Goal: Information Seeking & Learning: Find contact information

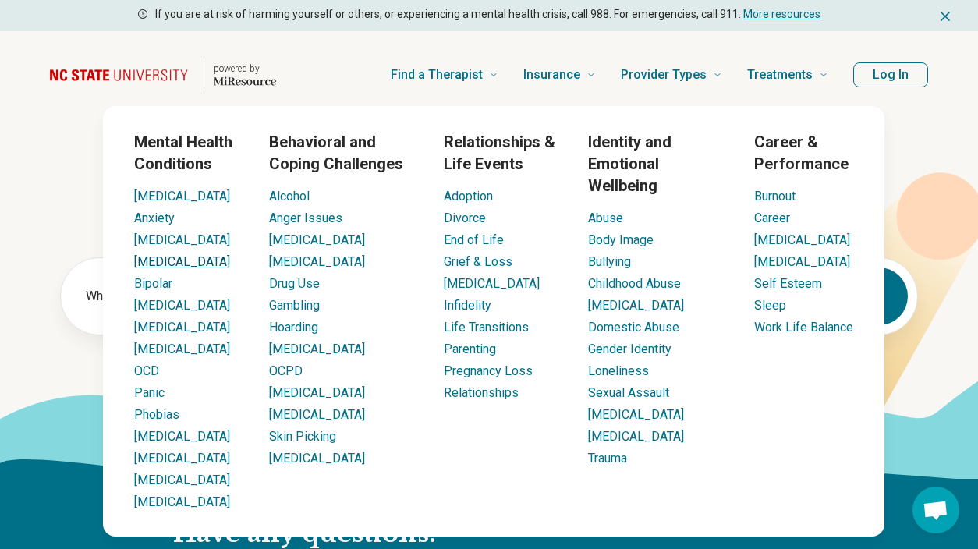
click at [153, 259] on link "[MEDICAL_DATA]" at bounding box center [182, 261] width 96 height 15
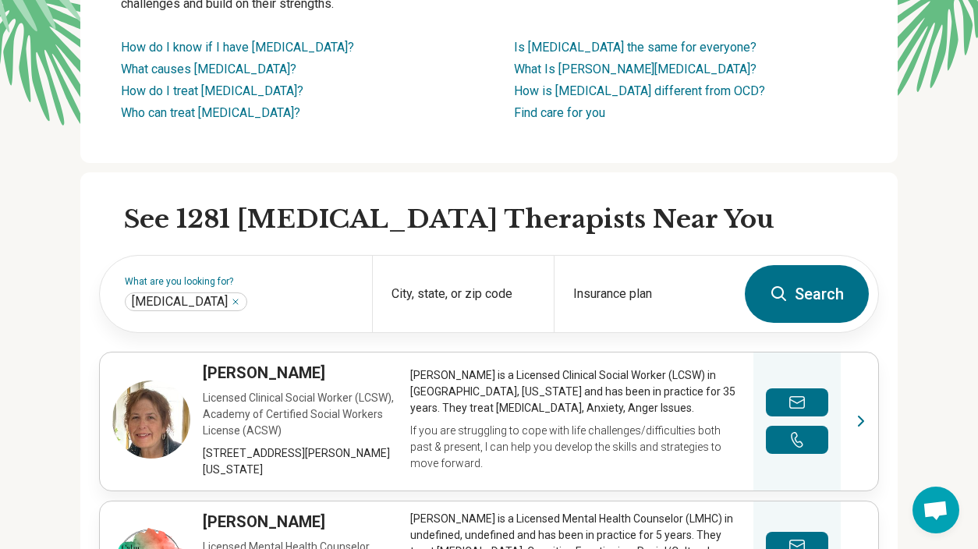
scroll to position [276, 0]
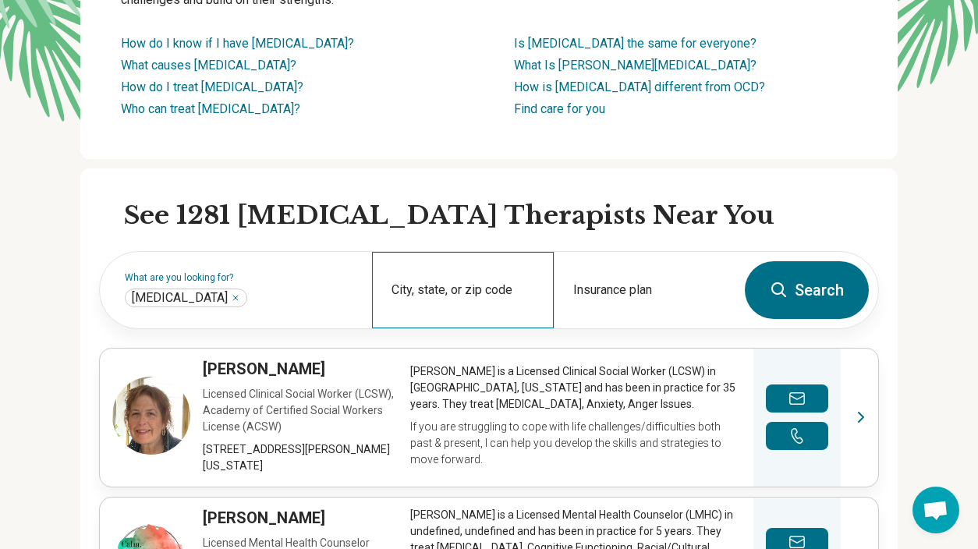
click at [448, 277] on div "City, state, or zip code" at bounding box center [463, 290] width 182 height 76
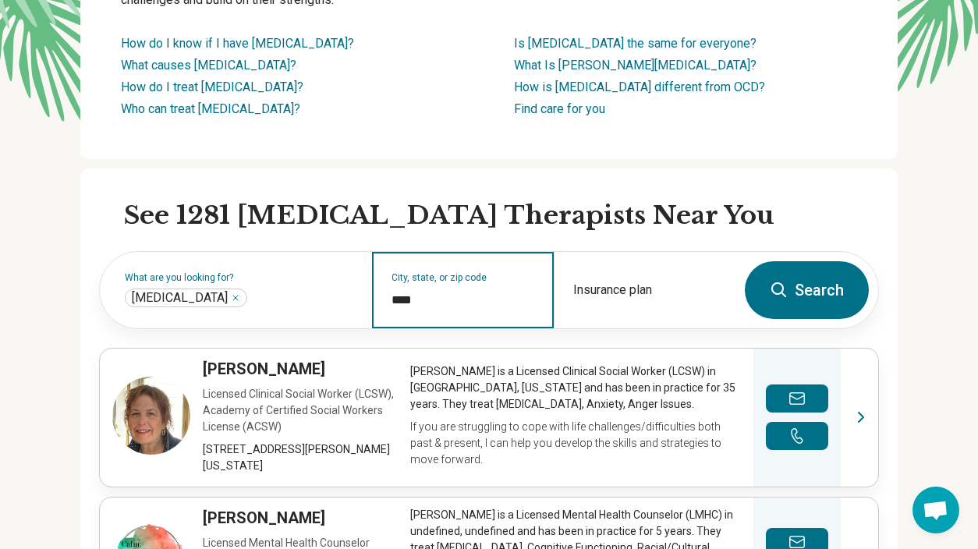
type input "*****"
click at [745, 261] on button "Search" at bounding box center [807, 290] width 124 height 58
click at [492, 302] on input "City, state, or zip code" at bounding box center [462, 300] width 143 height 19
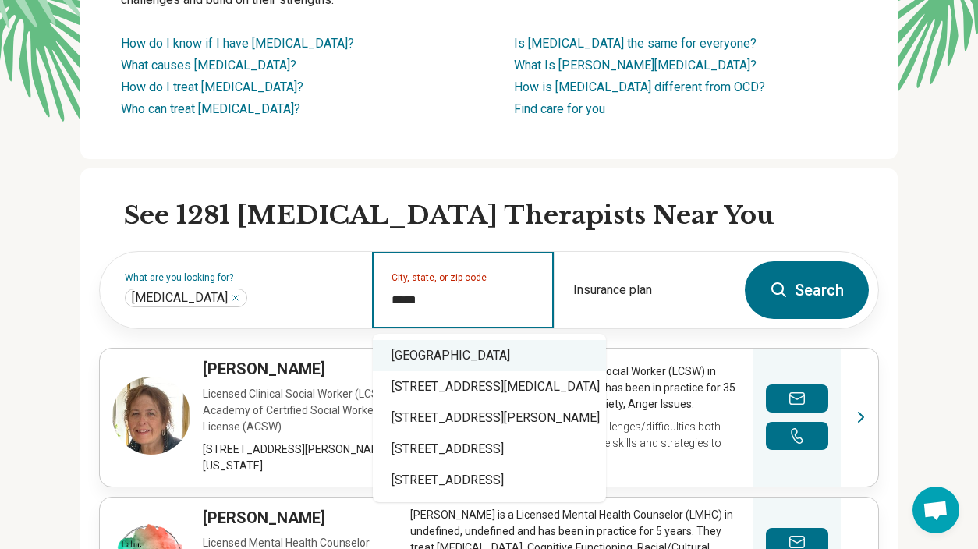
click at [505, 367] on div "[GEOGRAPHIC_DATA]" at bounding box center [489, 355] width 233 height 31
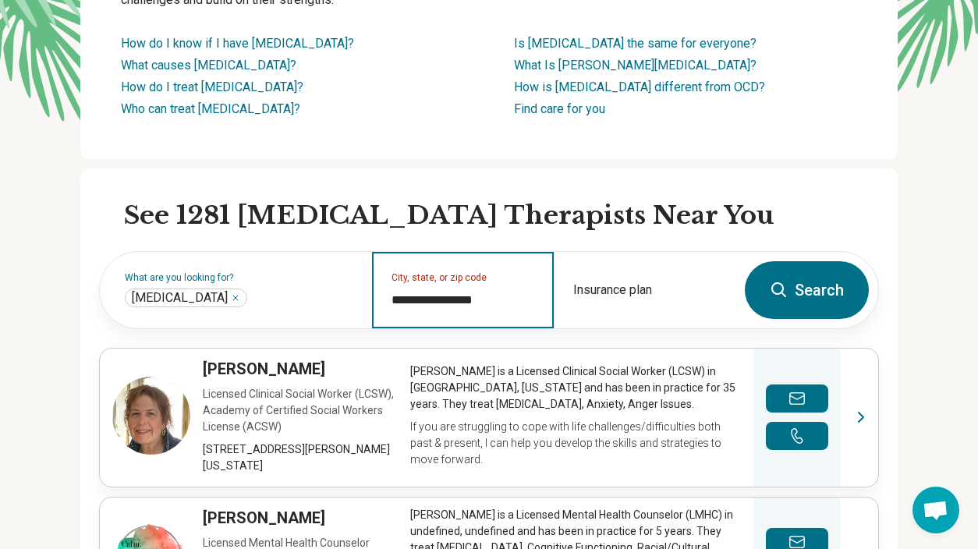
type input "**********"
click at [745, 261] on button "Search" at bounding box center [807, 290] width 124 height 58
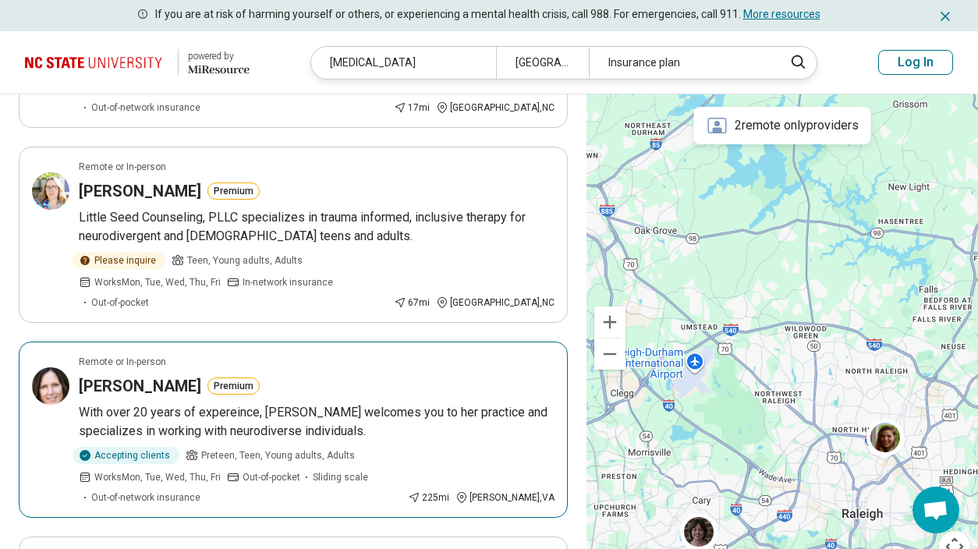
scroll to position [1135, 0]
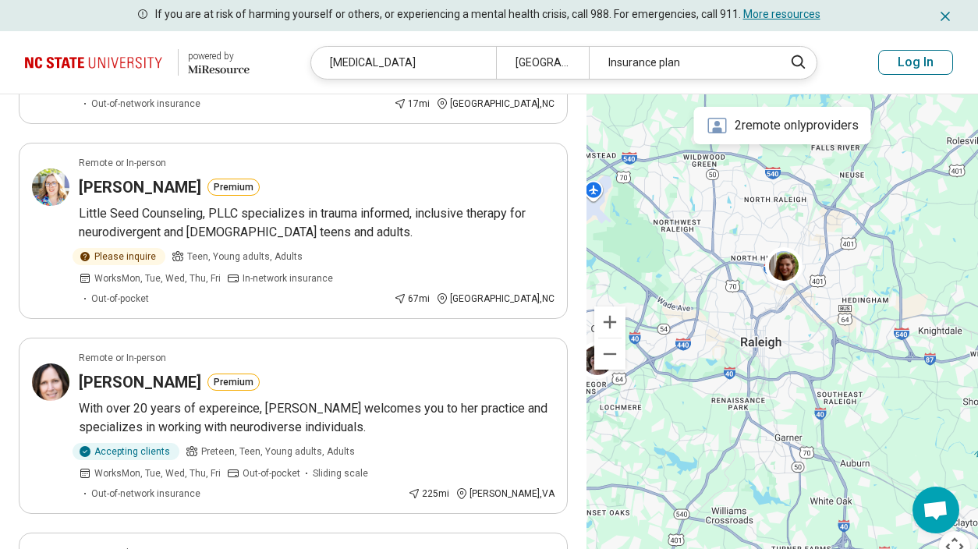
drag, startPoint x: 796, startPoint y: 333, endPoint x: 693, endPoint y: 160, distance: 201.8
click at [693, 160] on div at bounding box center [781, 337] width 391 height 487
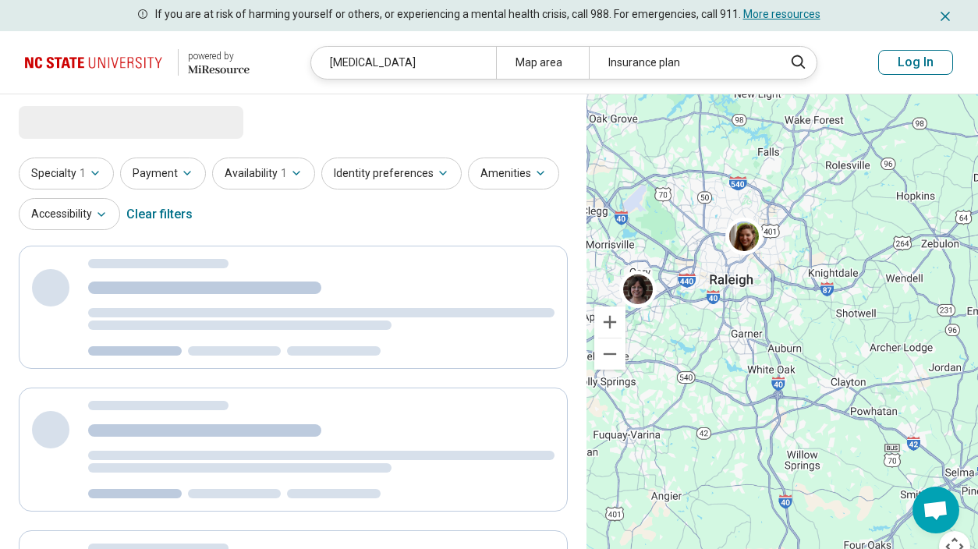
scroll to position [0, 0]
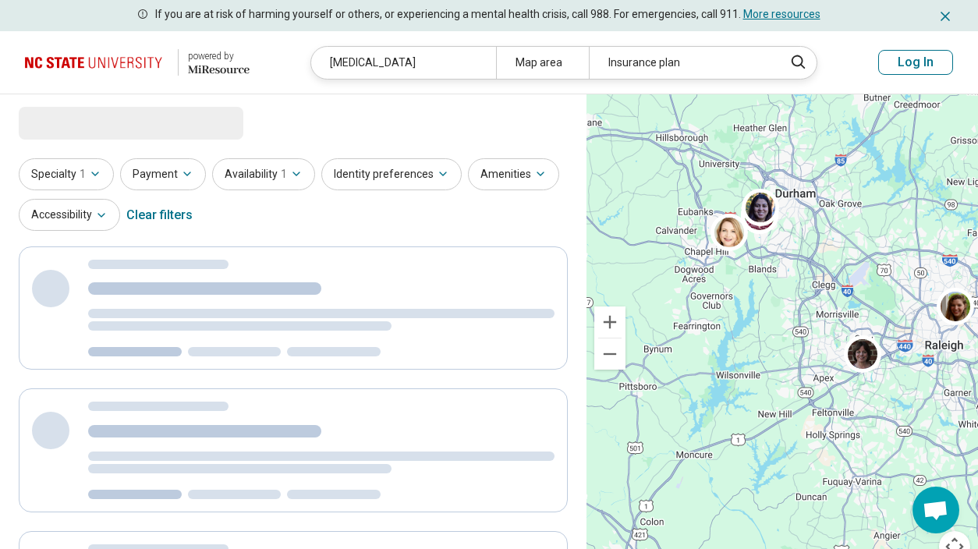
drag, startPoint x: 743, startPoint y: 270, endPoint x: 961, endPoint y: 346, distance: 230.6
click at [961, 346] on div at bounding box center [781, 337] width 391 height 487
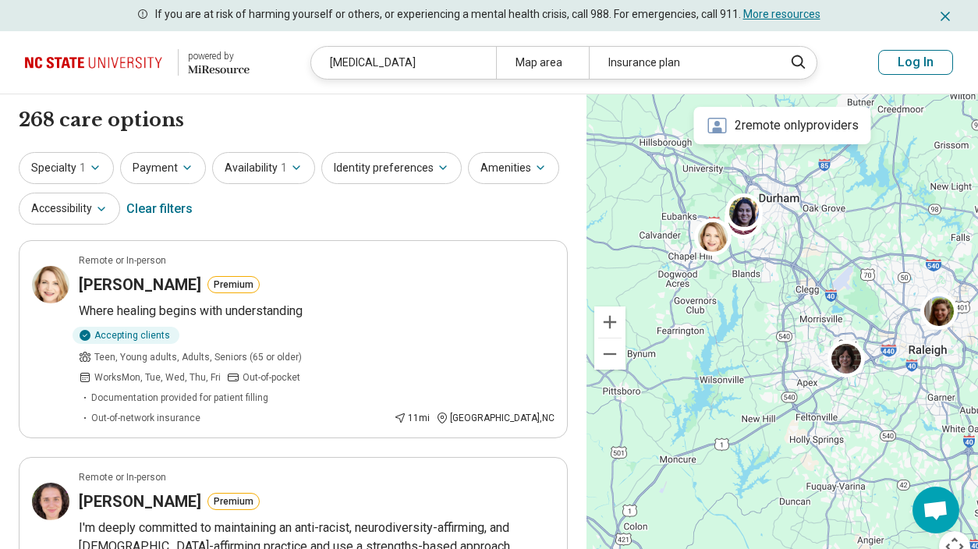
drag, startPoint x: 831, startPoint y: 313, endPoint x: 813, endPoint y: 314, distance: 18.0
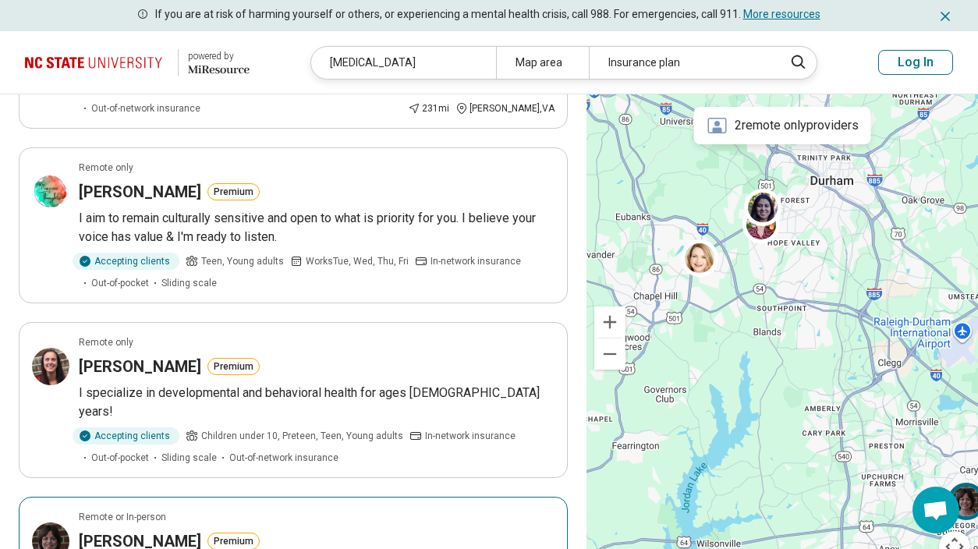
scroll to position [1580, 0]
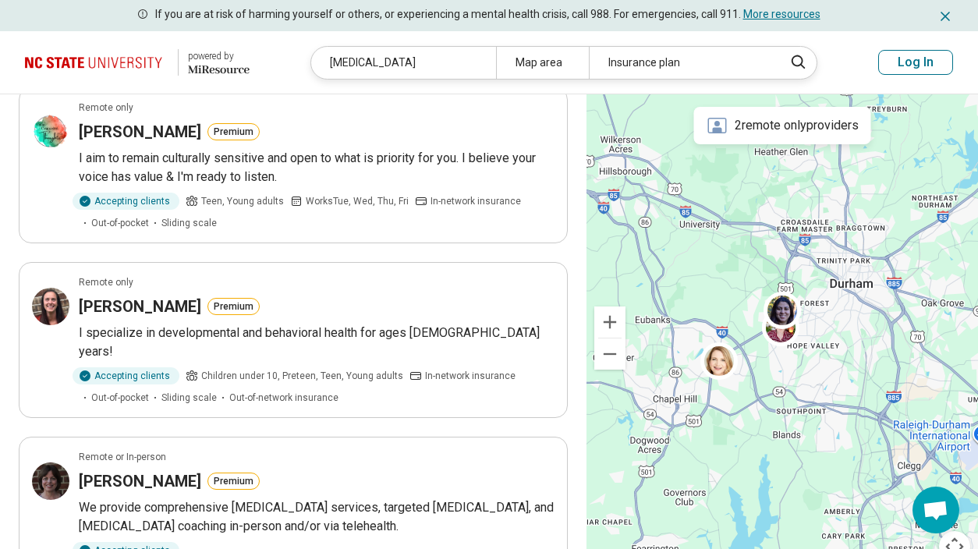
drag, startPoint x: 730, startPoint y: 281, endPoint x: 749, endPoint y: 387, distance: 107.8
click at [749, 387] on div at bounding box center [781, 337] width 391 height 487
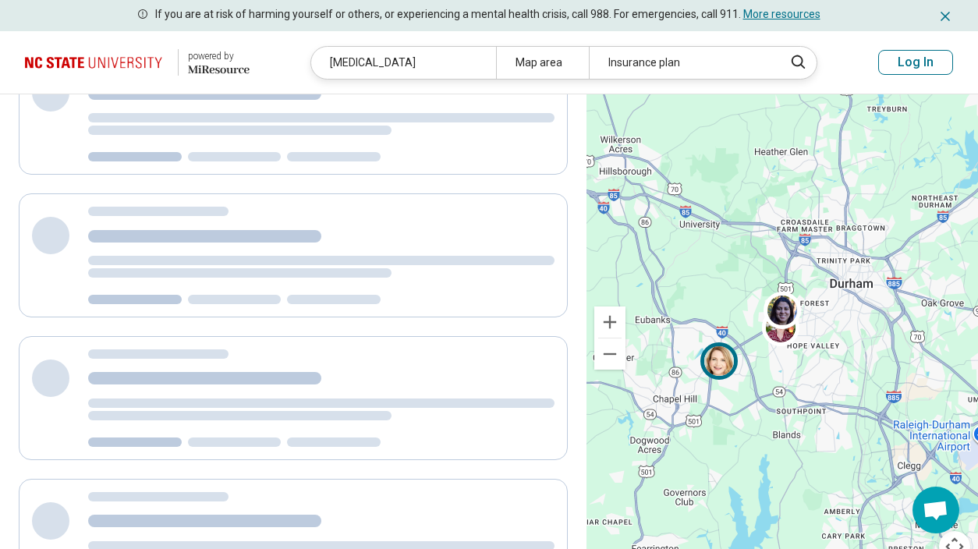
scroll to position [0, 0]
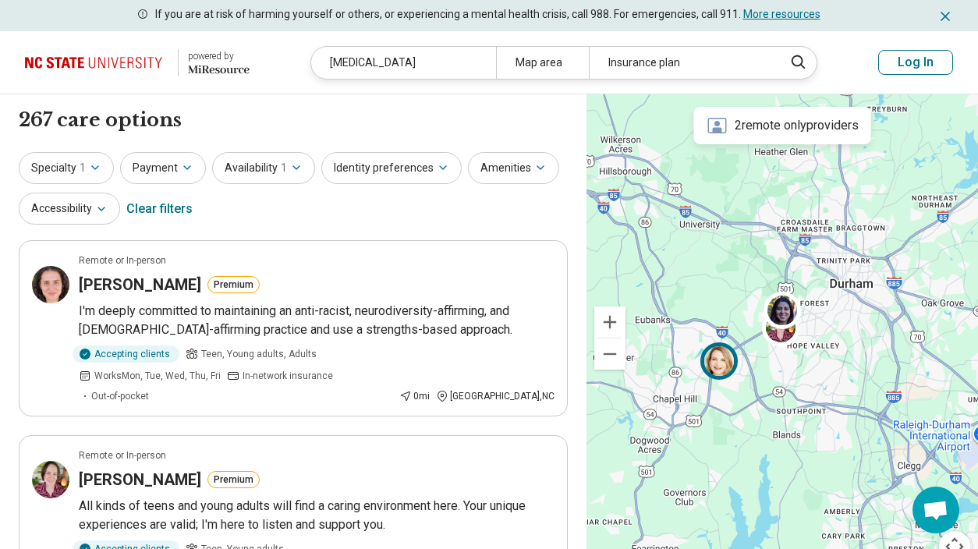
click at [717, 357] on img at bounding box center [719, 360] width 37 height 37
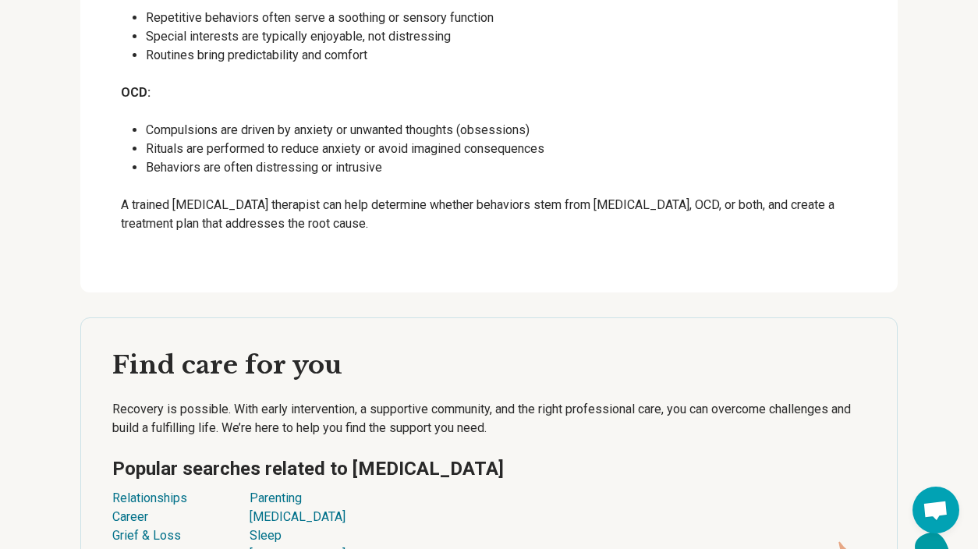
scroll to position [6310, 0]
